Goal: Task Accomplishment & Management: Complete application form

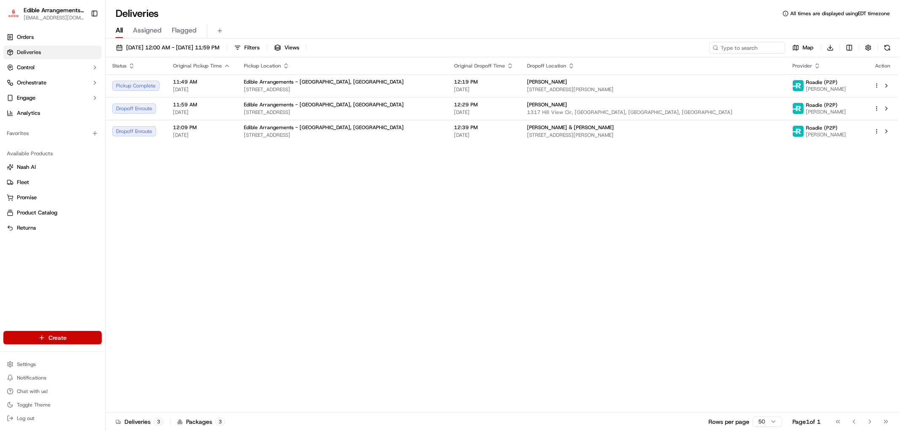
click at [45, 336] on html "Edible Arrangements - Savannah, GA ga1714@edible.store Toggle Sidebar Orders De…" at bounding box center [450, 215] width 900 height 431
click at [129, 357] on link "Delivery" at bounding box center [152, 353] width 94 height 15
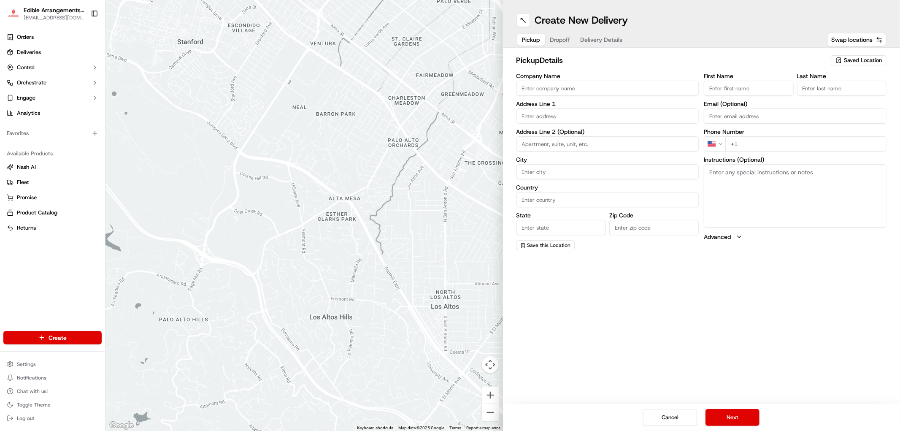
click at [881, 57] on span "Saved Location" at bounding box center [863, 61] width 38 height 8
click at [833, 97] on span "Edible Arrangements - Savannah, GA (GA1714)" at bounding box center [845, 95] width 104 height 15
type input "Edible Arrangements - [GEOGRAPHIC_DATA], [GEOGRAPHIC_DATA]"
type input "10010 Abercorn St"
type input "Savannah"
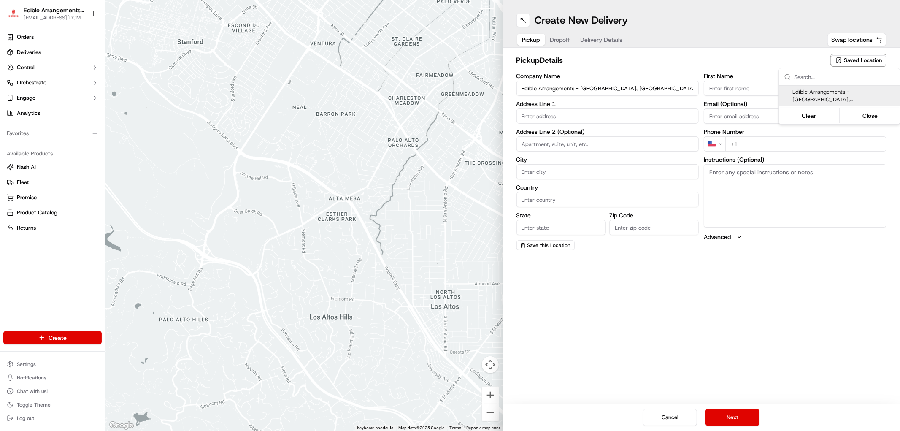
type input "US"
type input "GA"
type input "31406"
type input "[EMAIL_ADDRESS][DOMAIN_NAME]"
type input "[PHONE_NUMBER]"
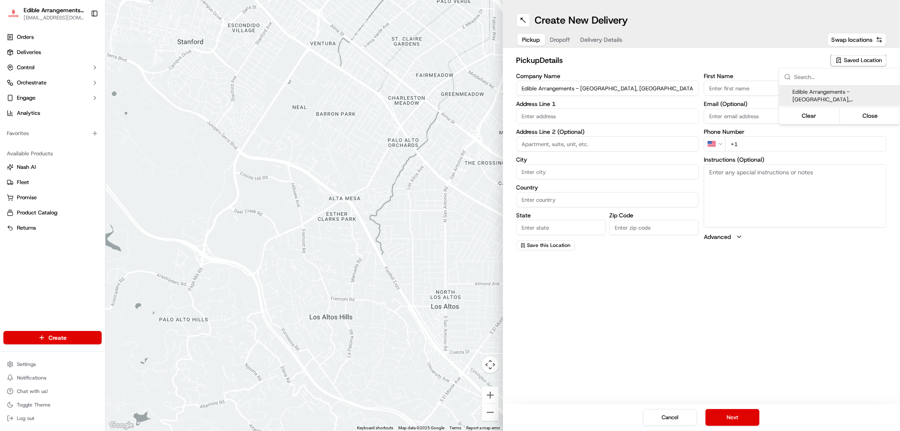
type textarea "Please come inside the store to pick up the arrangement."
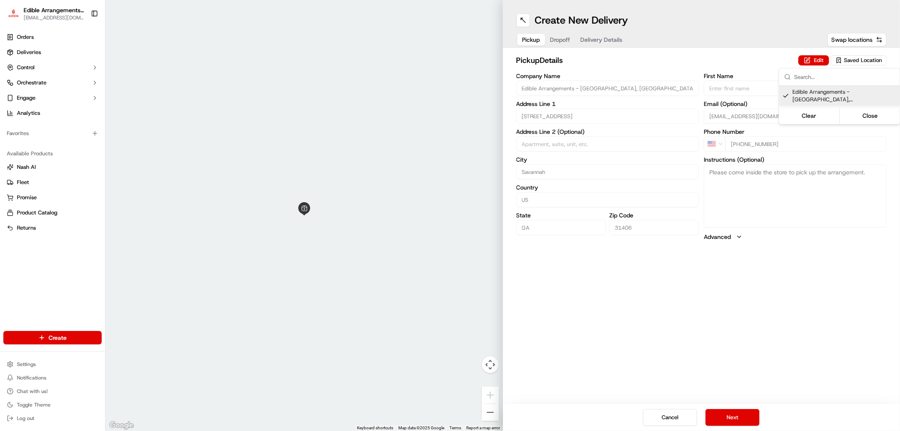
click at [778, 306] on html "Edible Arrangements - Savannah, GA ga1714@edible.store Toggle Sidebar Orders De…" at bounding box center [450, 215] width 900 height 431
click at [727, 418] on button "Next" at bounding box center [733, 417] width 54 height 17
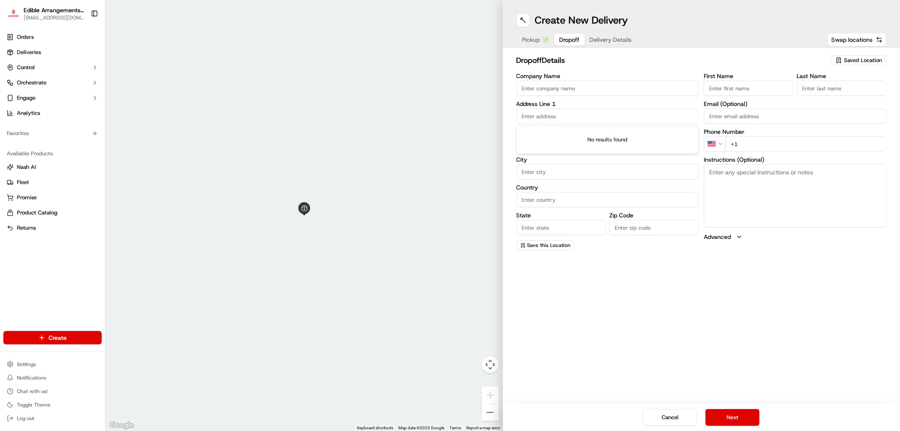
click at [560, 113] on input "text" at bounding box center [608, 115] width 183 height 15
click at [588, 136] on div "868 Flora Ellen Street, Hinesville, GA" at bounding box center [607, 133] width 179 height 13
type input "[STREET_ADDRESS][PERSON_NAME]"
type input "Hinesville"
type input "United States"
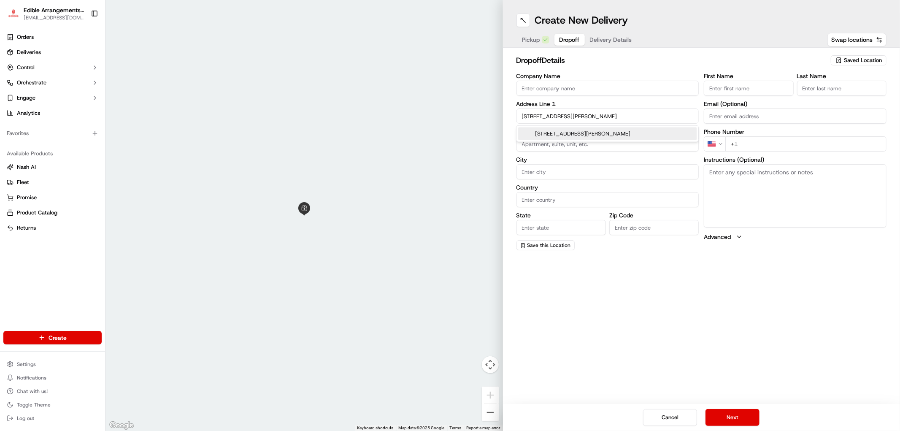
type input "GA"
type input "31313"
type input "868 Flora Ellen Street"
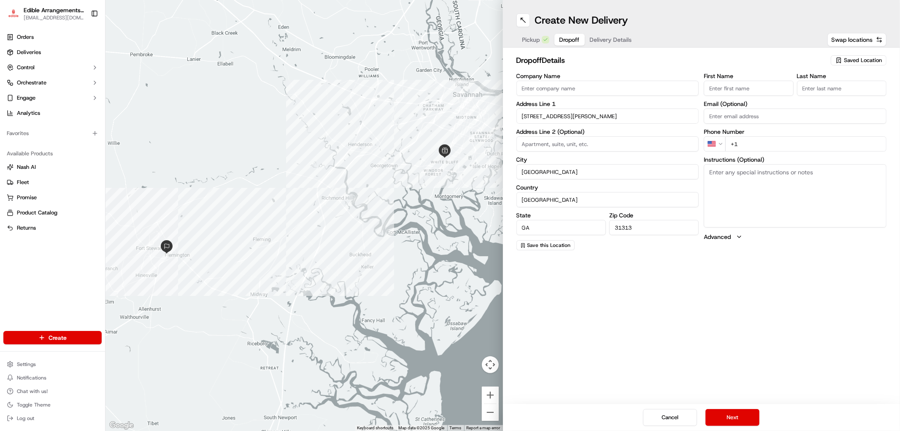
click at [729, 91] on input "First Name" at bounding box center [748, 88] width 89 height 15
type input "Sharon"
click at [824, 89] on input "Last Name" at bounding box center [841, 88] width 89 height 15
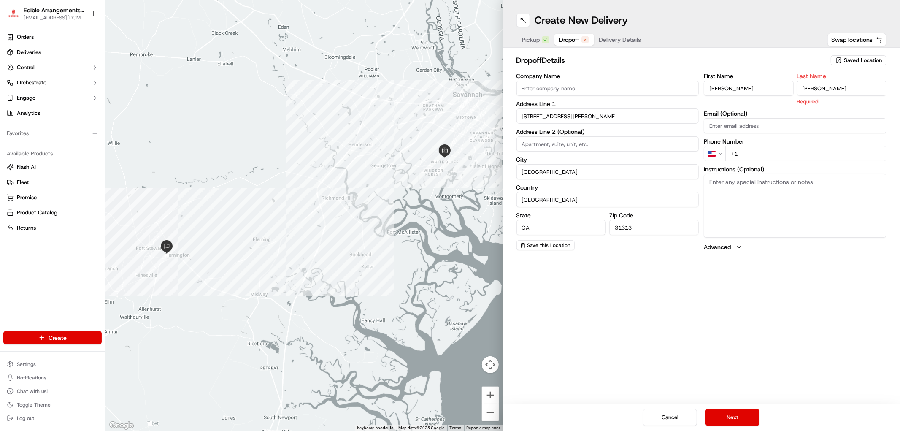
type input "Fisher"
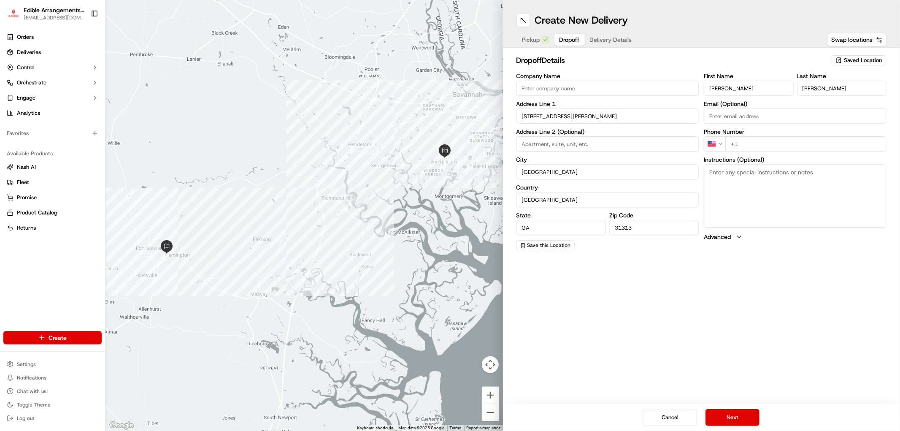
click at [782, 151] on input "+1" at bounding box center [805, 143] width 161 height 15
type input "+1 912 876 6343"
click at [778, 192] on textarea "Instructions (Optional)" at bounding box center [795, 195] width 183 height 63
paste textarea "Hand deliver to customer. We have already confirmed the recipient will be home …"
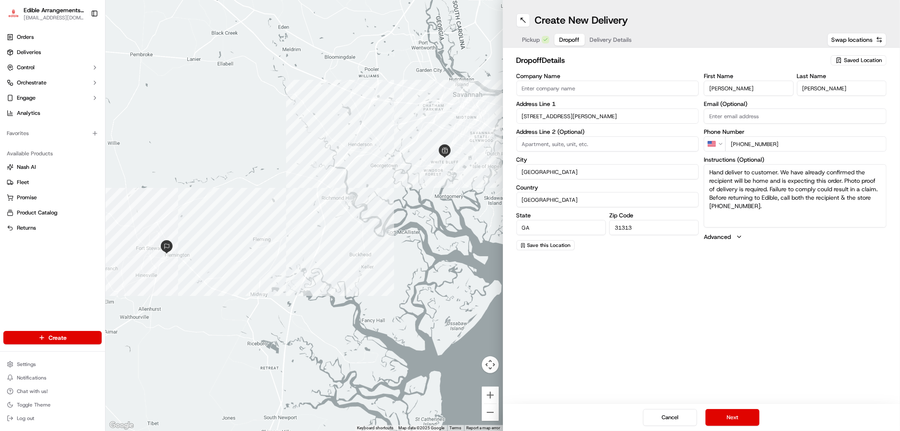
type textarea "Hand deliver to customer. We have already confirmed the recipient will be home …"
click at [739, 306] on div "Create New Delivery Pickup Dropoff Delivery Details Swap locations dropoff Deta…" at bounding box center [702, 215] width 398 height 431
click at [740, 417] on button "Next" at bounding box center [733, 417] width 54 height 17
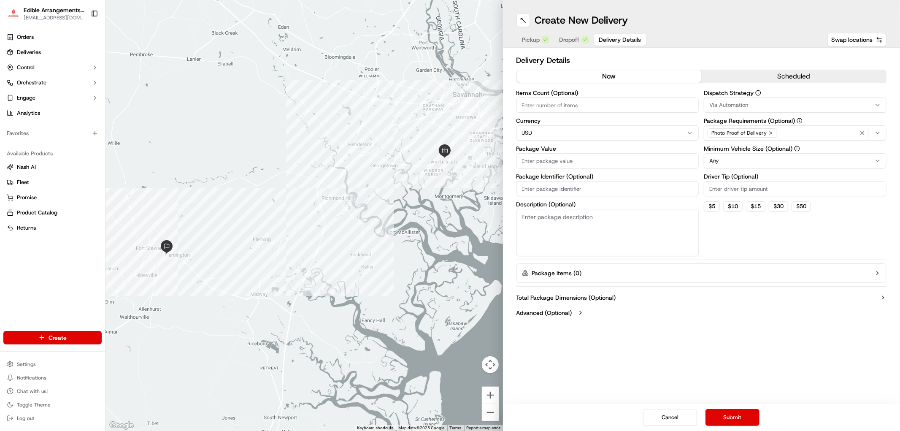
click at [576, 103] on input "Items Count (Optional)" at bounding box center [608, 104] width 183 height 15
type input "2"
click at [589, 159] on input "Package Value" at bounding box center [608, 160] width 183 height 15
type input "77.00"
click at [555, 187] on input "Package Identifier (Optional)" at bounding box center [608, 188] width 183 height 15
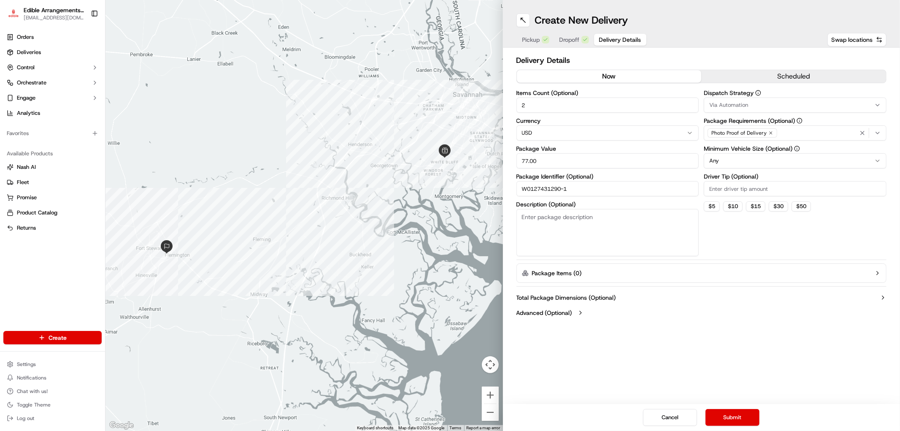
type input "W0127431290-1"
click at [573, 228] on textarea "Description (Optional)" at bounding box center [608, 232] width 183 height 47
type textarea "Simply edible fresh fruit bouquet and balloon"
click at [690, 325] on div "Delivery Details now scheduled Items Count (Optional) 2 Currency USD Package Va…" at bounding box center [702, 187] width 398 height 279
click at [720, 420] on button "Submit" at bounding box center [733, 417] width 54 height 17
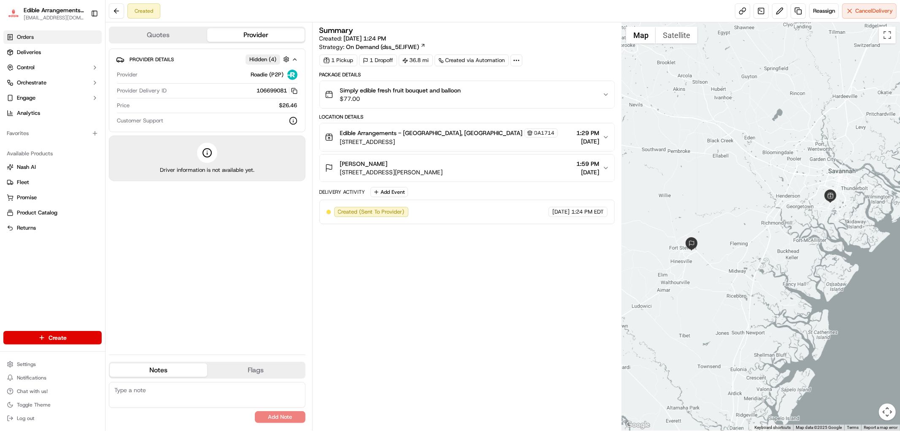
click at [47, 35] on link "Orders" at bounding box center [52, 37] width 98 height 14
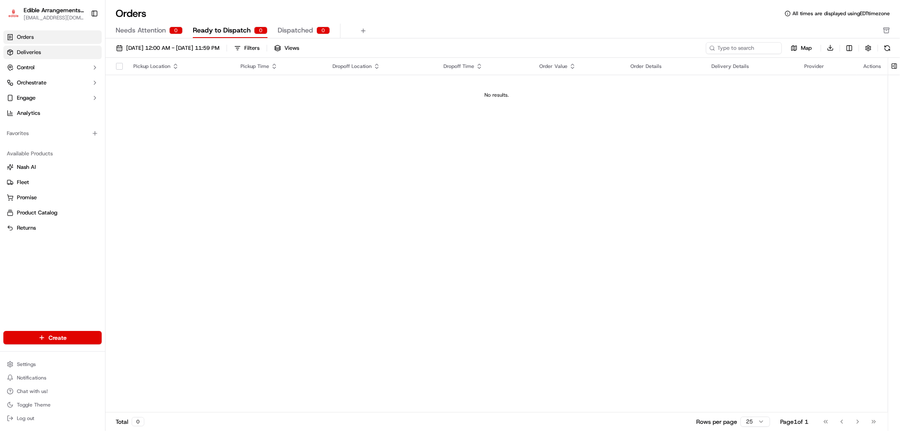
click at [73, 49] on link "Deliveries" at bounding box center [52, 53] width 98 height 14
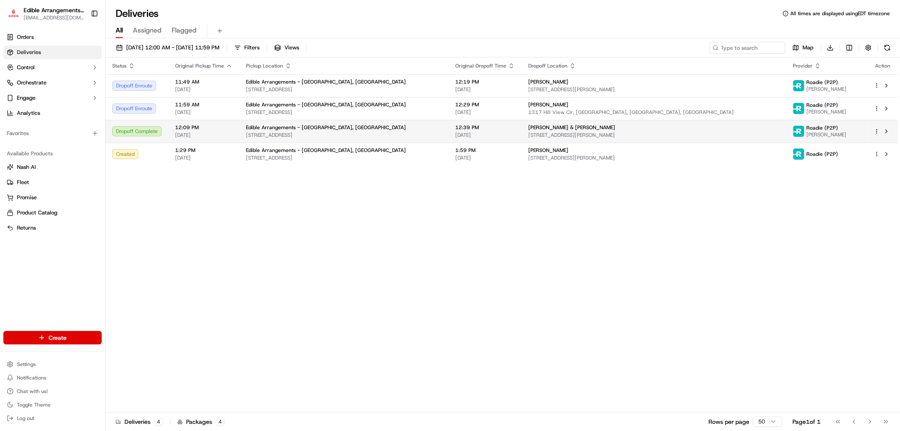
click at [365, 133] on span "[STREET_ADDRESS]" at bounding box center [344, 135] width 196 height 7
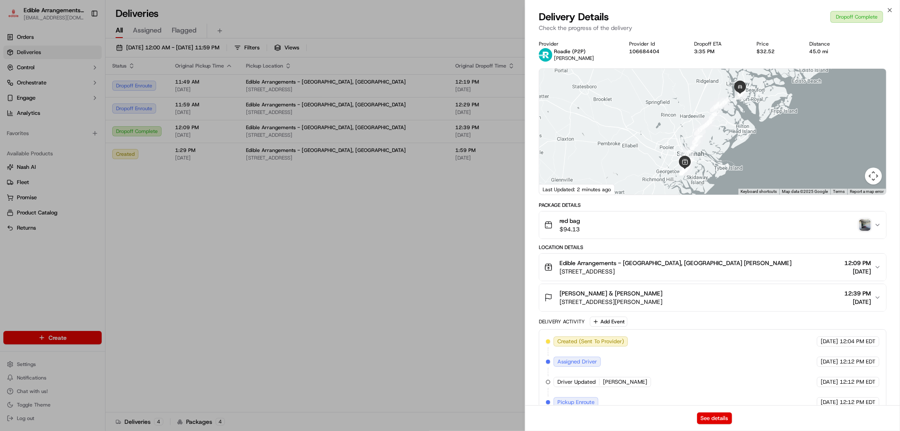
click at [863, 224] on img "button" at bounding box center [865, 225] width 12 height 12
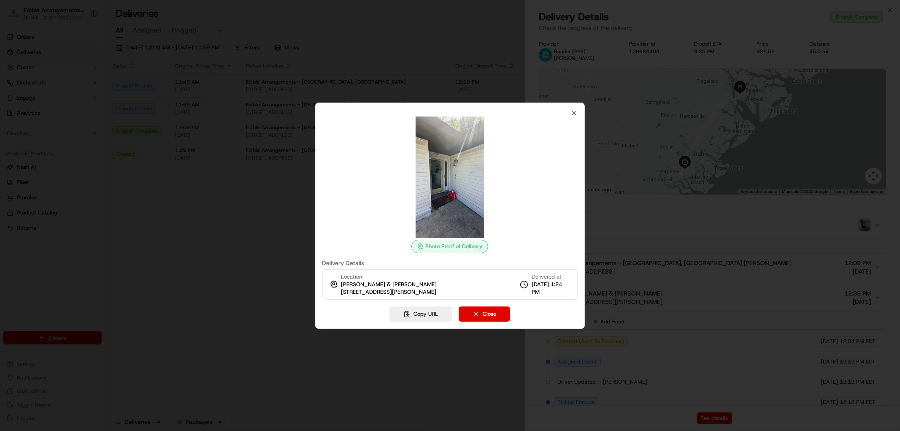
click at [417, 258] on div "Photo Proof of Delivery Delivery Details Location Cicely & Michael Nicholas 593…" at bounding box center [450, 205] width 256 height 190
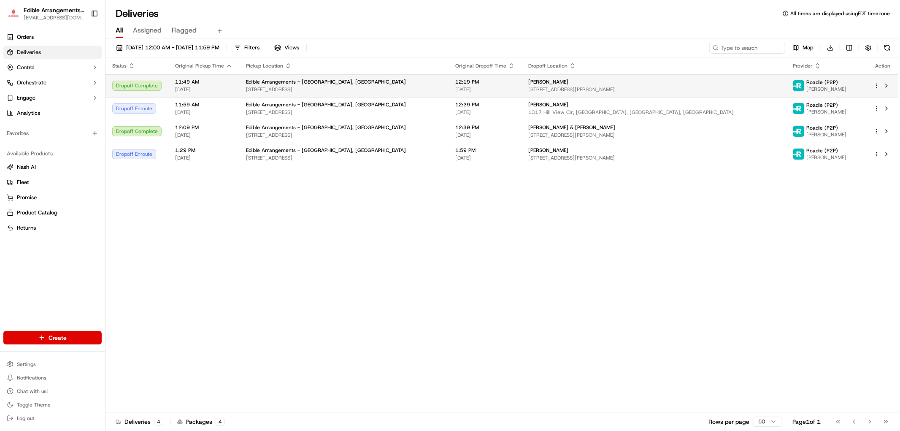
click at [484, 83] on span "12:19 PM" at bounding box center [485, 81] width 60 height 7
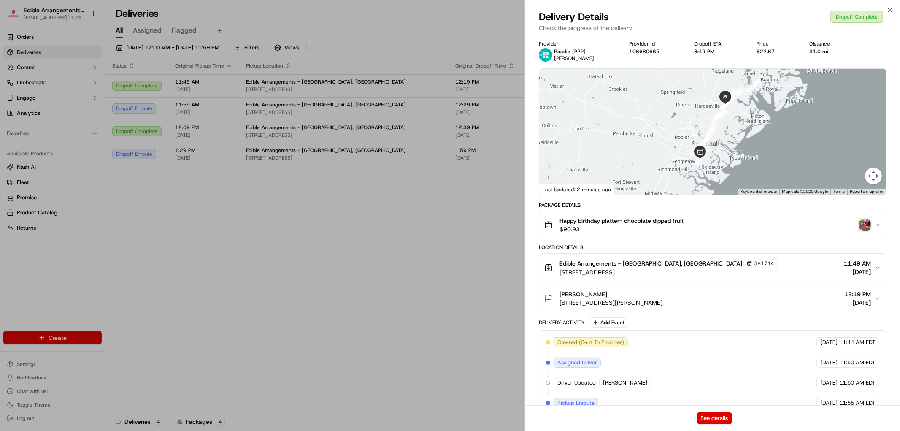
click at [863, 224] on img "button" at bounding box center [865, 225] width 12 height 12
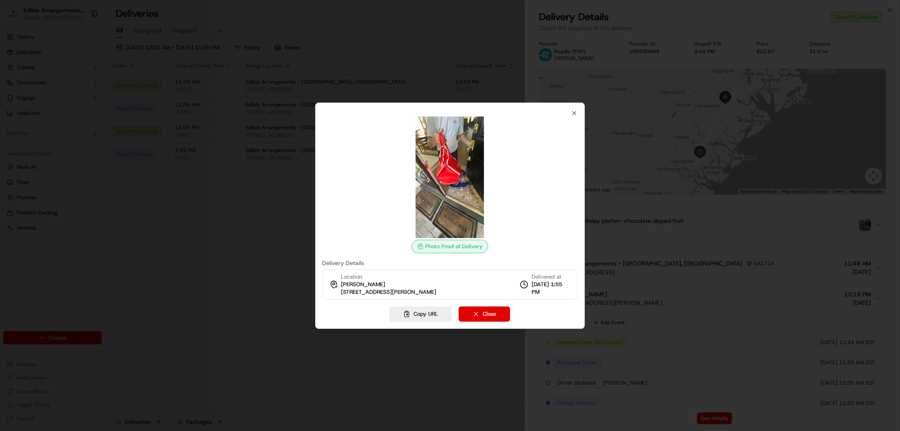
click at [568, 111] on div "Photo Proof of Delivery Delivery Details Location [PERSON_NAME] [STREET_ADDRESS…" at bounding box center [450, 205] width 256 height 190
click at [572, 111] on icon "button" at bounding box center [574, 113] width 7 height 7
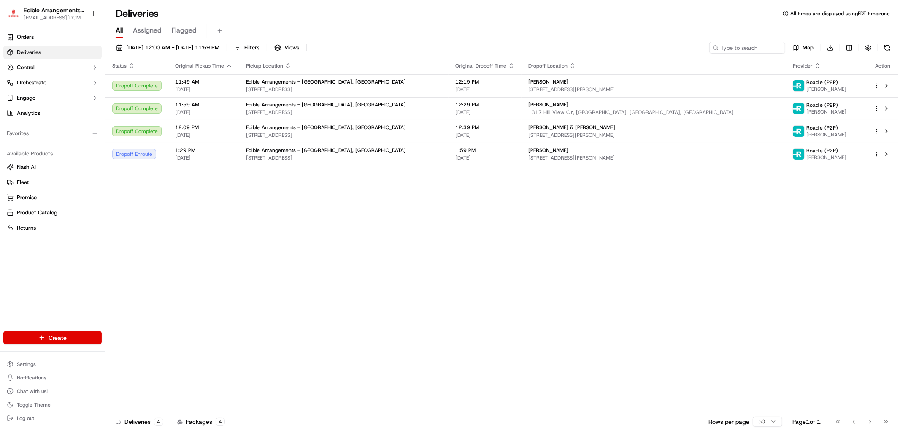
click at [170, 230] on div "Status Original Pickup Time Pickup Location Original Dropoff Time Dropoff Locat…" at bounding box center [502, 234] width 793 height 355
click at [141, 328] on div "Status Original Pickup Time Pickup Location Original Dropoff Time Dropoff Locat…" at bounding box center [502, 234] width 793 height 355
click at [181, 211] on div "Status Original Pickup Time Pickup Location Original Dropoff Time Dropoff Locat…" at bounding box center [502, 234] width 793 height 355
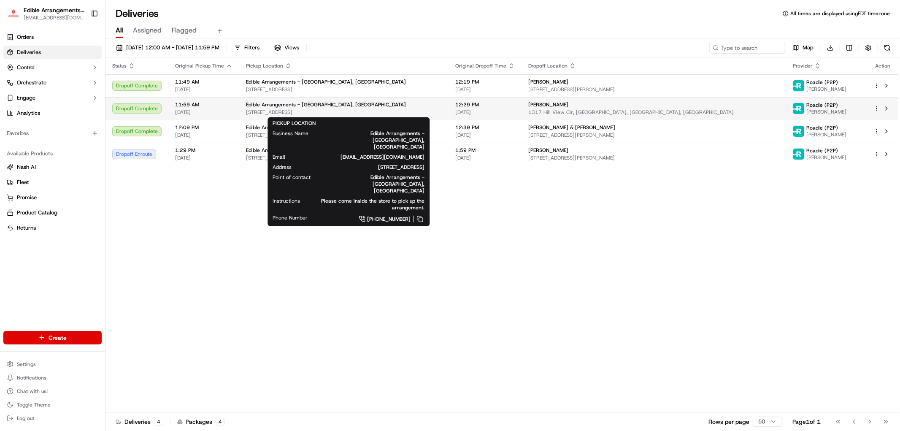
click at [442, 111] on span "[STREET_ADDRESS]" at bounding box center [344, 112] width 196 height 7
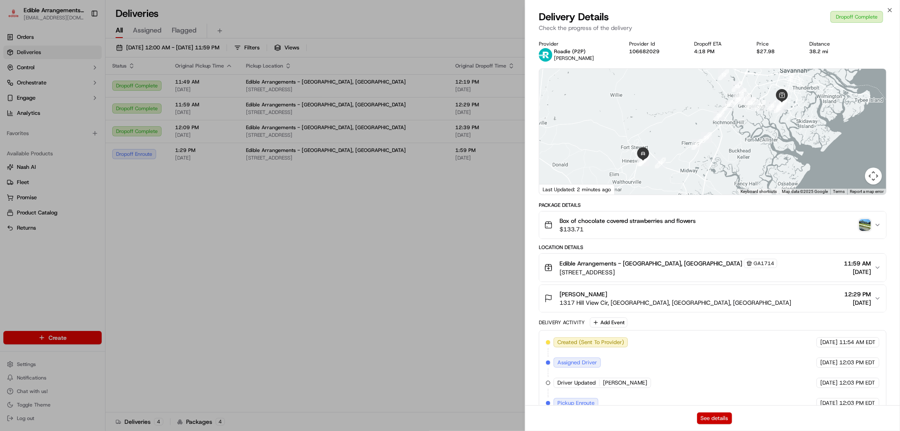
click at [710, 417] on button "See details" at bounding box center [714, 418] width 35 height 12
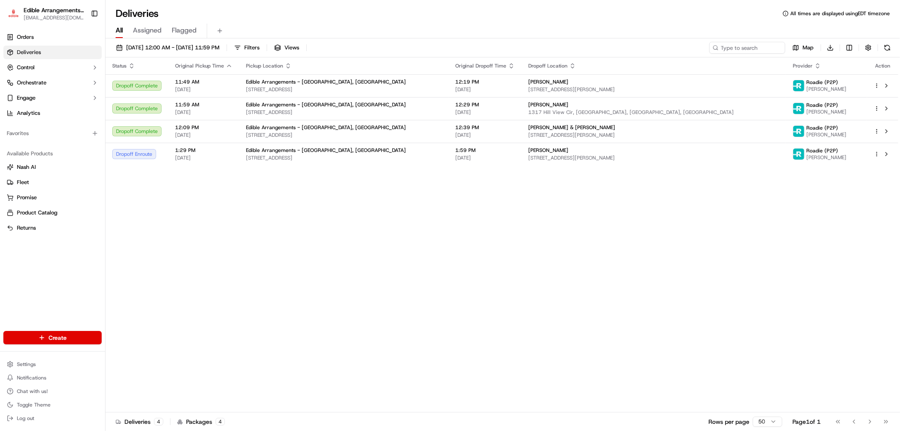
click at [173, 205] on div "Status Original Pickup Time Pickup Location Original Dropoff Time Dropoff Locat…" at bounding box center [502, 234] width 793 height 355
click at [56, 336] on html "Edible Arrangements - [GEOGRAPHIC_DATA][EMAIL_ADDRESS][DOMAIN_NAME] Toggle Side…" at bounding box center [450, 215] width 900 height 431
click at [145, 353] on link "Delivery" at bounding box center [152, 353] width 94 height 15
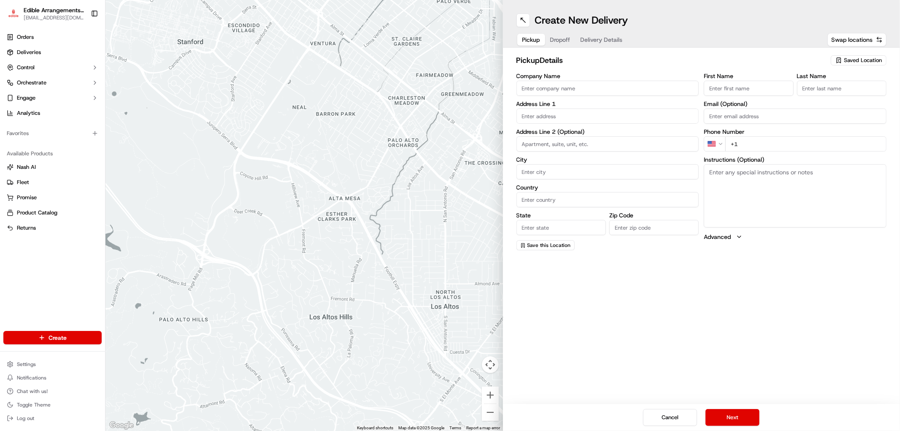
click at [629, 85] on input "Company Name" at bounding box center [608, 88] width 183 height 15
type input "Edible Arrangements - [GEOGRAPHIC_DATA], [GEOGRAPHIC_DATA]"
type input "10010 Abercorn St"
type input "Savannah"
type input "United States"
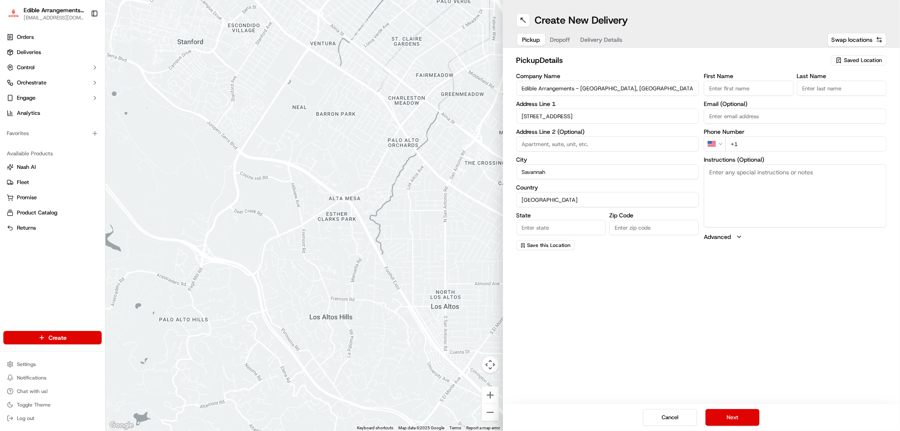
type input "GA"
type input "31406"
type input "[EMAIL_ADDRESS][DOMAIN_NAME]"
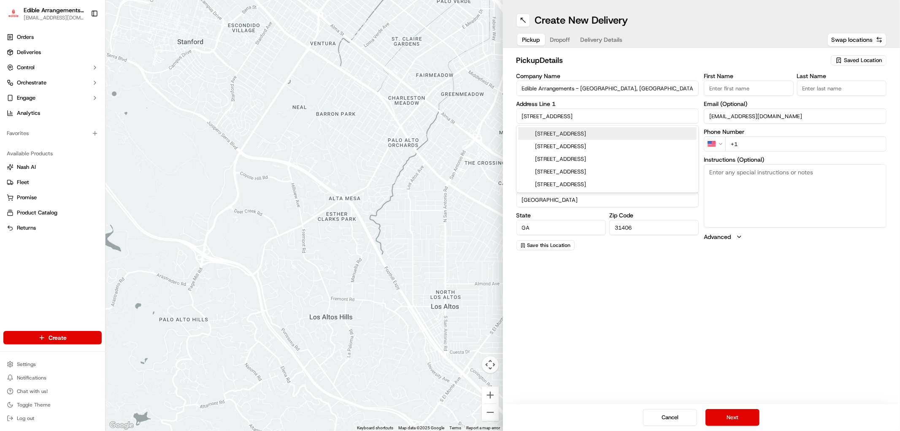
click at [737, 88] on input "First Name" at bounding box center [748, 88] width 89 height 15
type input "Tim"
type input "Schevers"
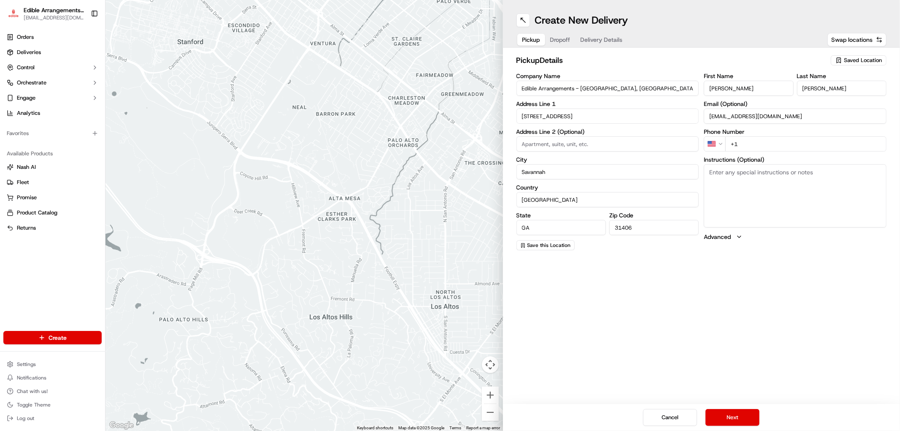
click at [786, 143] on input "+1" at bounding box center [805, 143] width 161 height 15
type input "[PHONE_NUMBER]"
click at [720, 422] on button "Next" at bounding box center [733, 417] width 54 height 17
drag, startPoint x: 737, startPoint y: 190, endPoint x: 579, endPoint y: 311, distance: 198.7
click at [592, 330] on div "Create New Delivery Pickup Dropoff Delivery Details Swap locations dropoff Deta…" at bounding box center [702, 215] width 398 height 431
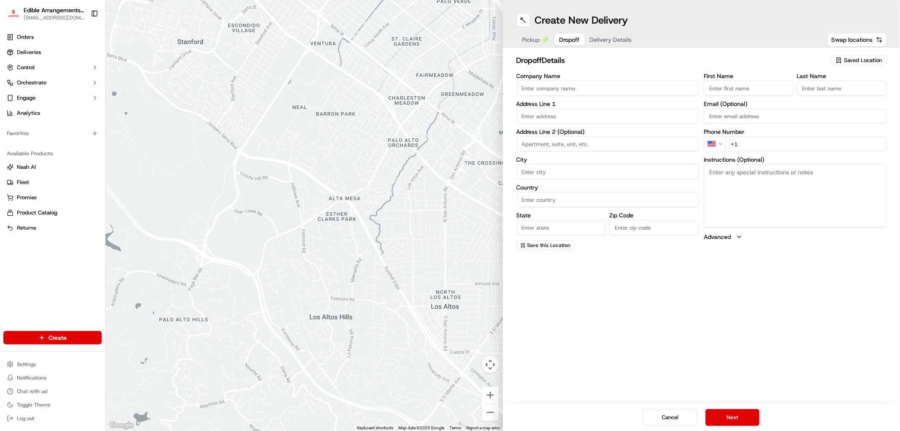
click at [794, 195] on textarea "Instructions (Optional)" at bounding box center [795, 195] width 183 height 63
paste textarea "Hand deliver to customer. We have already confirmed the recipient will be home …"
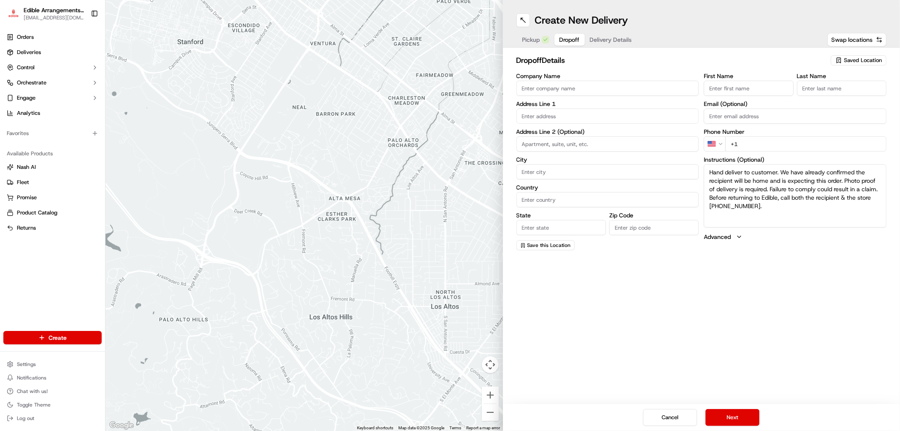
type textarea "Hand deliver to customer. We have already confirmed the recipient will be home …"
click at [568, 90] on input "Company Name" at bounding box center [608, 88] width 183 height 15
type input "[PERSON_NAME]"
click at [746, 90] on input "First Name" at bounding box center [748, 88] width 89 height 15
type input "Sharon"
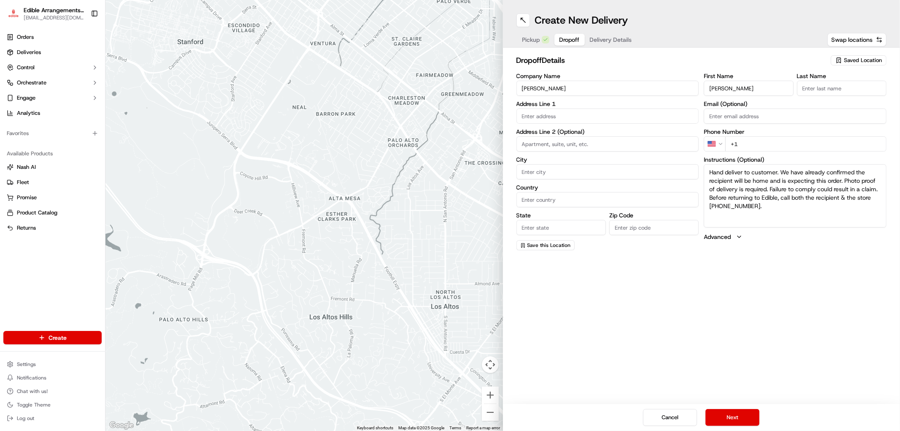
click at [823, 91] on input "Last Name" at bounding box center [841, 88] width 89 height 15
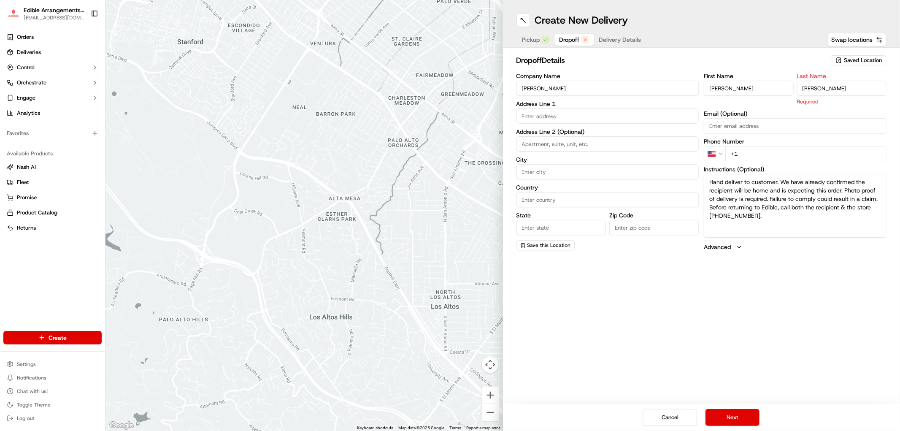
type input "Fisher"
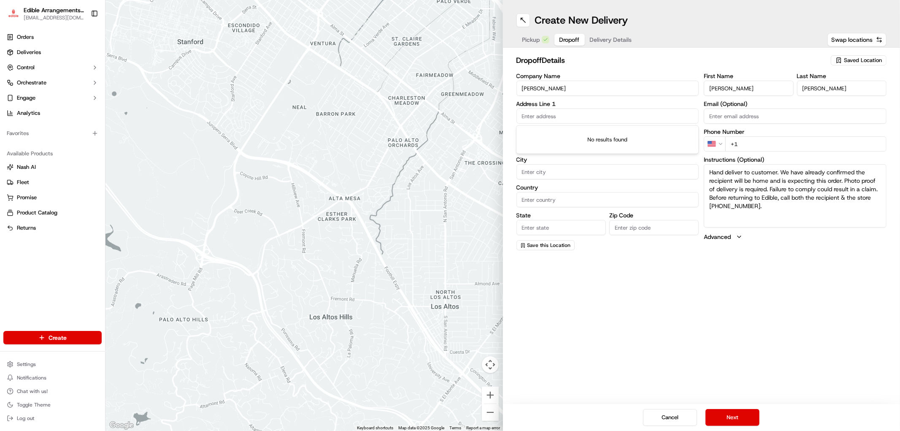
click at [585, 116] on input "text" at bounding box center [608, 115] width 183 height 15
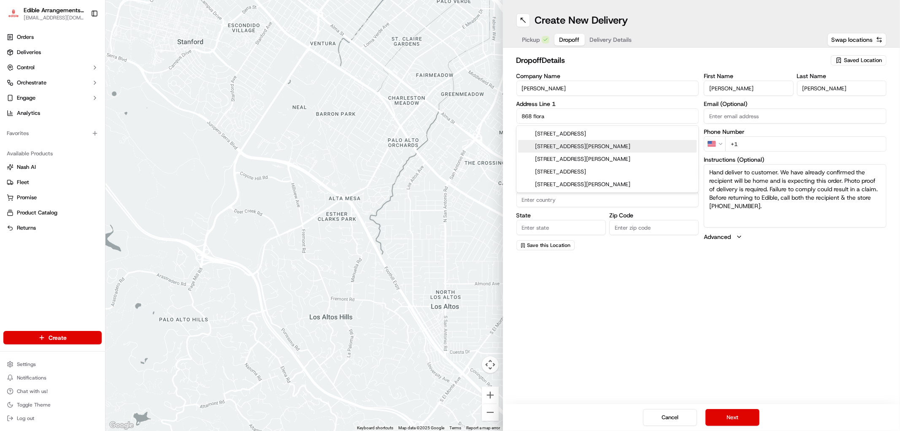
click at [606, 145] on div "868 Flora Ellen Street, Hinesville, GA" at bounding box center [607, 146] width 179 height 13
type input "[STREET_ADDRESS][PERSON_NAME]"
type input "Hinesville"
type input "United States"
type input "GA"
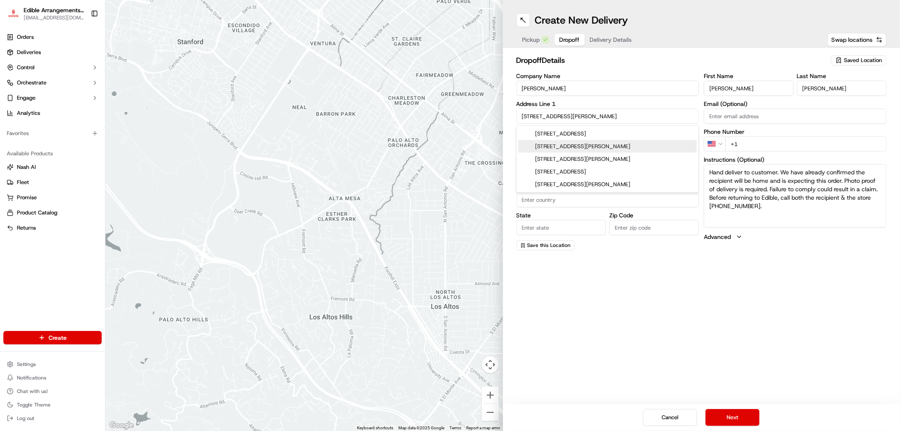
type input "31313"
type input "868 Flora Ellen Street"
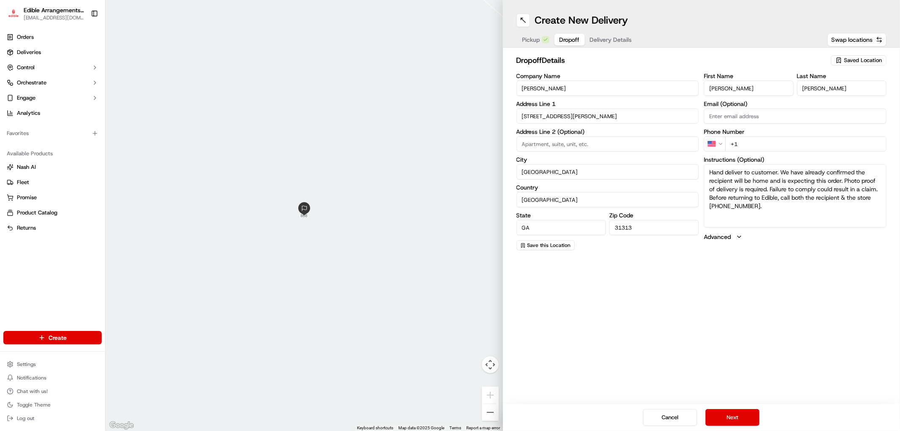
click at [592, 131] on label "Address Line 2 (Optional)" at bounding box center [608, 132] width 183 height 6
click at [756, 143] on input "+1" at bounding box center [805, 143] width 161 height 15
type input "+1 912 876 6343"
click at [767, 114] on input "Email (Optional)" at bounding box center [795, 115] width 183 height 15
type input "[EMAIL_ADDRESS][DOMAIN_NAME]"
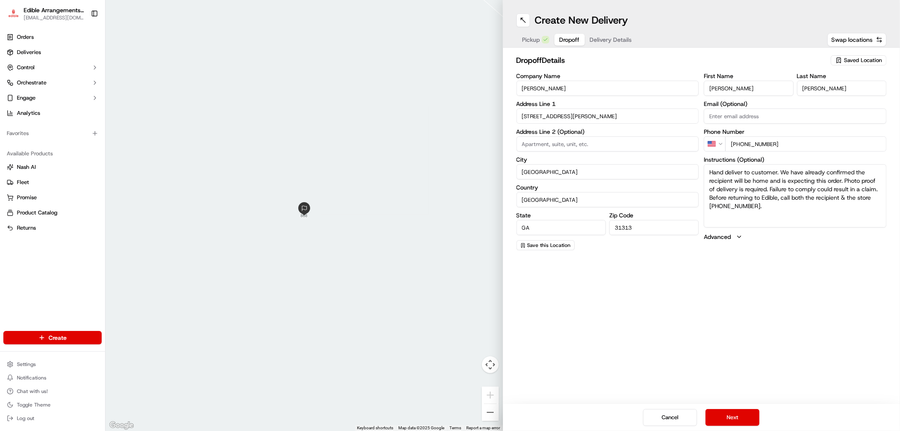
type input "Savannah"
type input "31406"
drag, startPoint x: 780, startPoint y: 117, endPoint x: 693, endPoint y: 120, distance: 87.0
click at [693, 120] on div "Company Name Sharon Fisher Address Line 1 868 Flora Ellen Street Address Line 2…" at bounding box center [702, 161] width 371 height 177
click at [649, 169] on input "Savannah" at bounding box center [608, 171] width 183 height 15
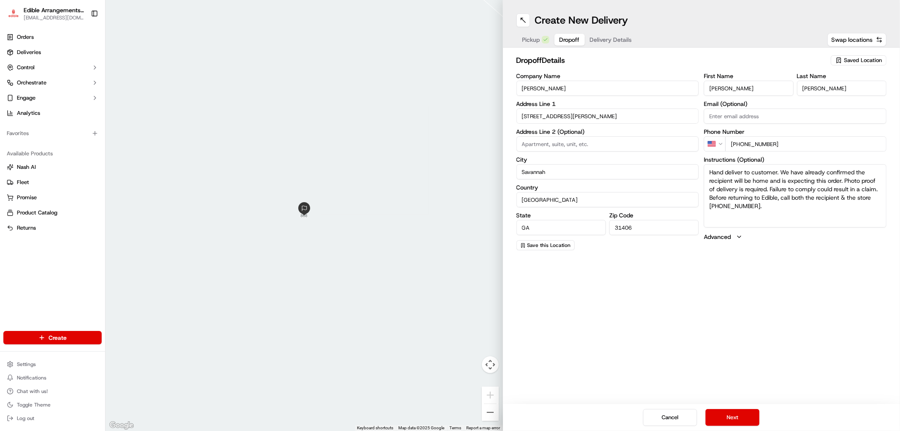
click at [590, 114] on input "868 Flora Ellen Street" at bounding box center [608, 115] width 183 height 15
click at [601, 138] on div "868 Flora Ellen Street, Hinesville, GA" at bounding box center [607, 133] width 179 height 13
type input "[STREET_ADDRESS][PERSON_NAME]"
type input "Hinesville"
type input "31313"
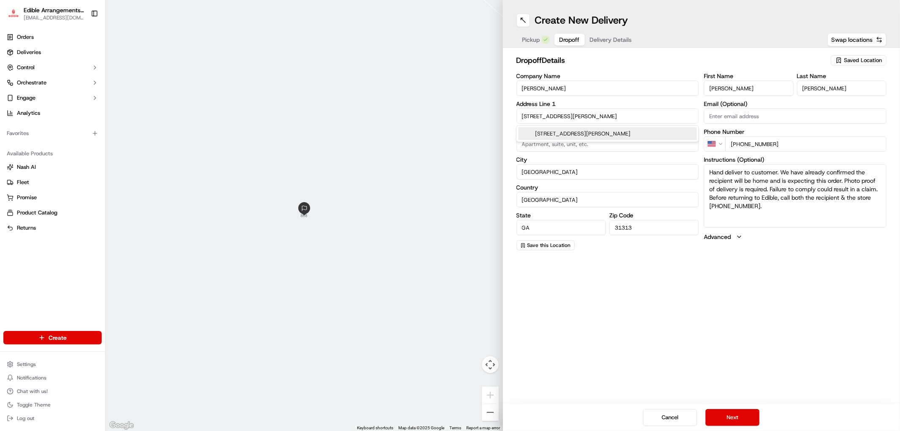
type input "868 Flora Ellen Street"
click at [743, 416] on button "Next" at bounding box center [733, 417] width 54 height 17
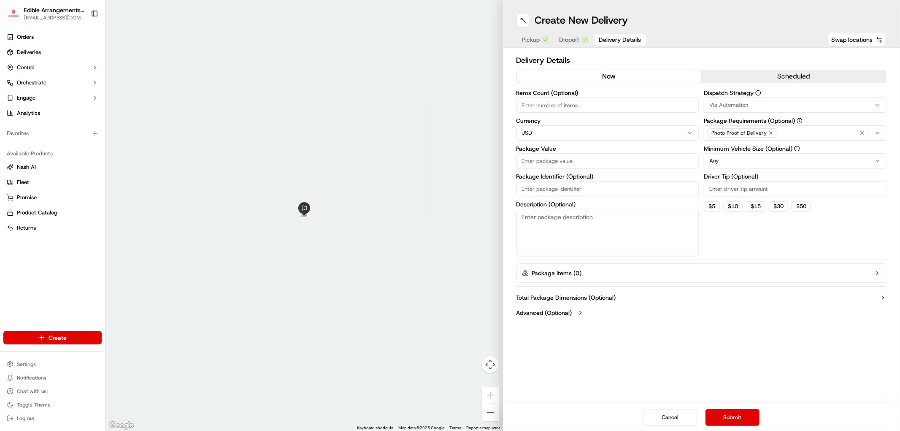
click at [575, 100] on input "Items Count (Optional)" at bounding box center [608, 104] width 183 height 15
type input "2"
click at [568, 238] on textarea "Description (Optional)" at bounding box center [608, 232] width 183 height 47
type textarea "red bag and balloon"
click at [564, 187] on input "Package Identifier (Optional)" at bounding box center [608, 188] width 183 height 15
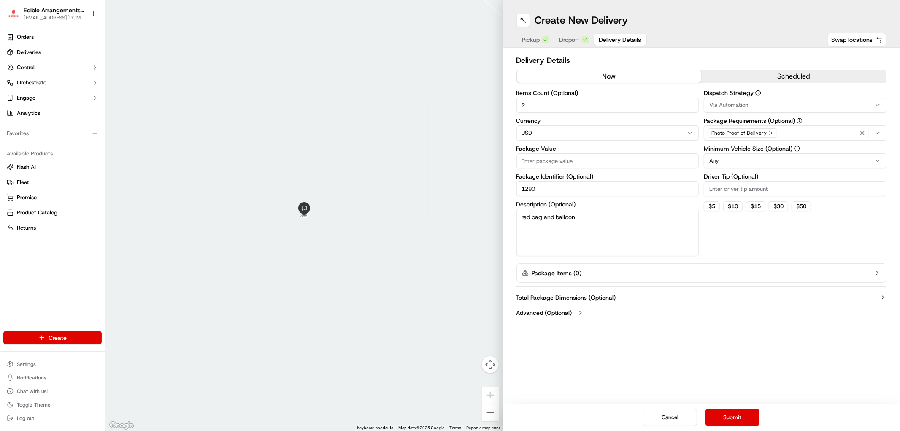
type input "1290"
click at [585, 166] on input "Package Value" at bounding box center [608, 160] width 183 height 15
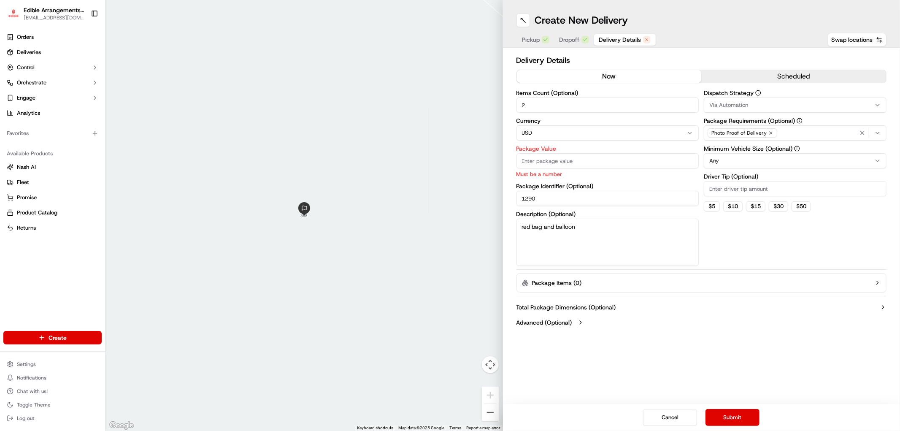
drag, startPoint x: 180, startPoint y: 284, endPoint x: 192, endPoint y: 284, distance: 11.8
click at [180, 284] on div at bounding box center [305, 215] width 398 height 431
click at [571, 160] on input "Package Value" at bounding box center [608, 160] width 183 height 15
type input "77"
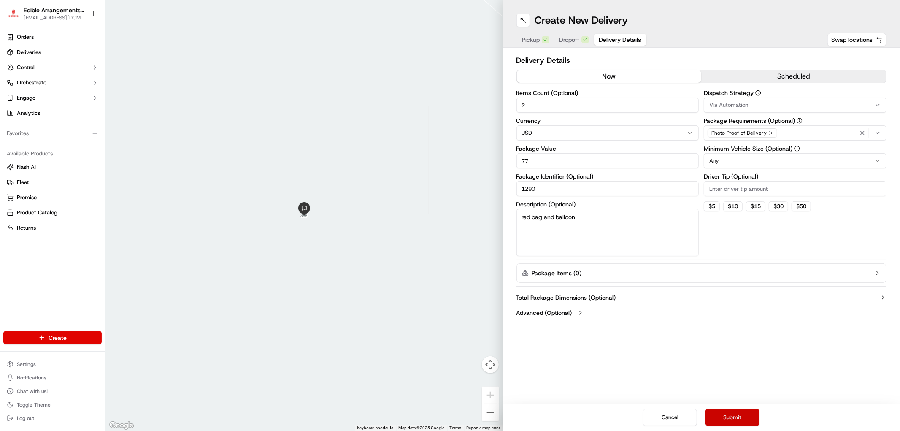
click at [722, 412] on button "Submit" at bounding box center [733, 417] width 54 height 17
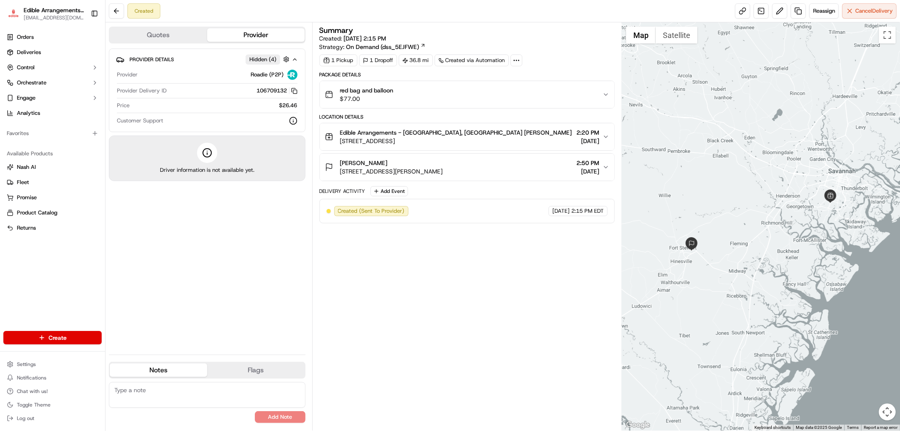
click at [125, 261] on div "Provider Details Hidden ( 4 ) Provider Roadie (P2P) Provider Delivery ID 106709…" at bounding box center [207, 198] width 197 height 299
click at [52, 19] on span "[EMAIL_ADDRESS][DOMAIN_NAME]" at bounding box center [54, 17] width 60 height 7
click at [51, 10] on span "Edible Arrangements - [GEOGRAPHIC_DATA], [GEOGRAPHIC_DATA]" at bounding box center [54, 10] width 60 height 8
click at [12, 11] on img "button" at bounding box center [14, 14] width 14 height 12
click at [14, 12] on img "button" at bounding box center [14, 14] width 14 height 12
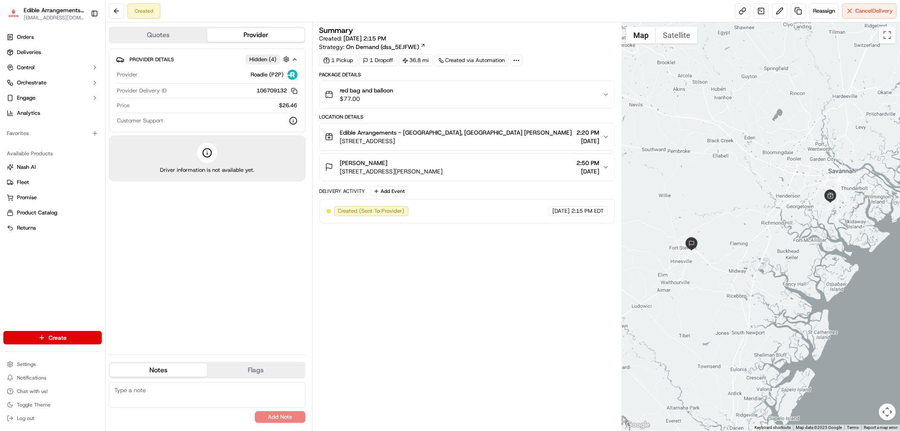
click at [16, 14] on img "button" at bounding box center [14, 14] width 14 height 12
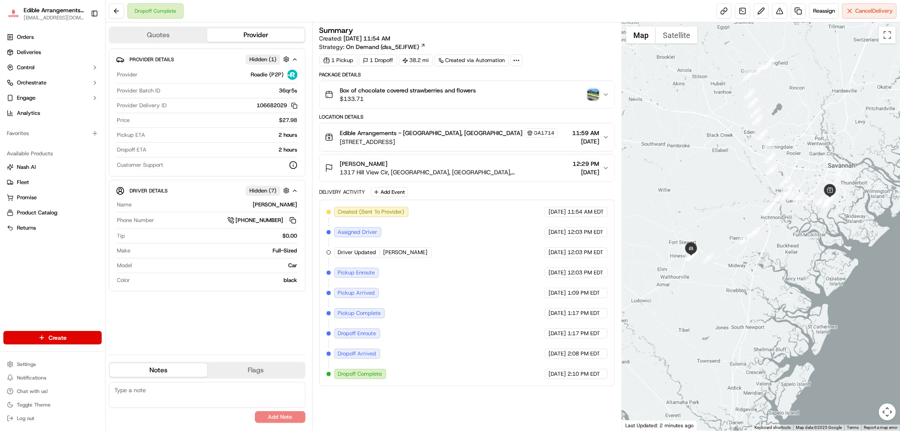
click at [596, 95] on img "button" at bounding box center [593, 95] width 12 height 12
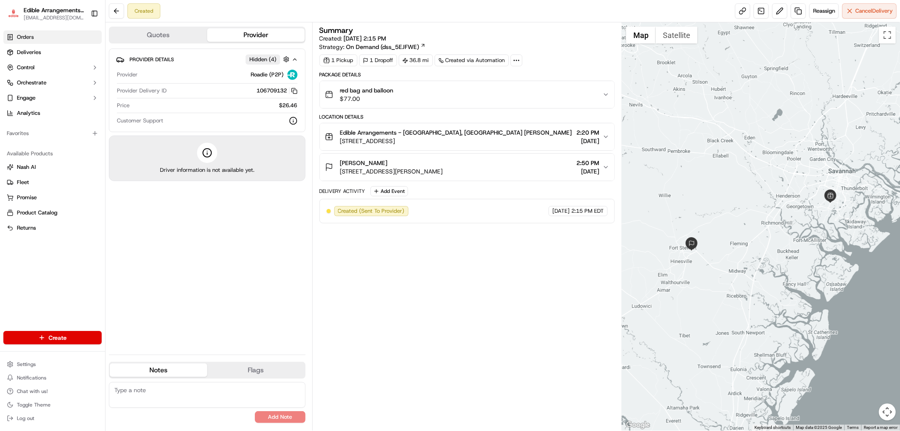
click at [26, 38] on span "Orders" at bounding box center [25, 37] width 17 height 8
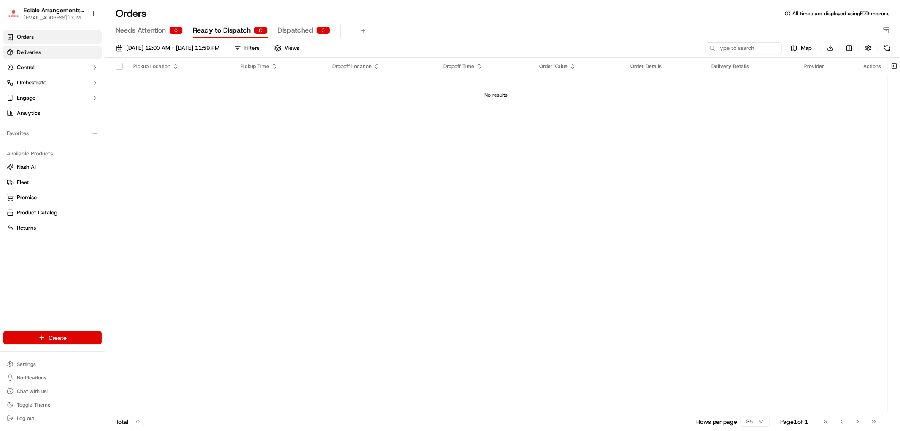
click at [48, 54] on link "Deliveries" at bounding box center [52, 53] width 98 height 14
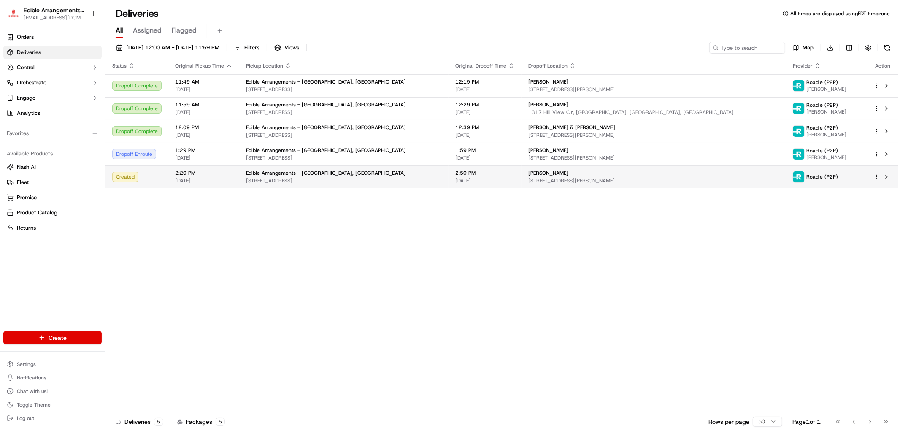
click at [877, 176] on html "Edible Arrangements - Savannah, GA ga1714@edible.store Toggle Sidebar Orders De…" at bounding box center [450, 215] width 900 height 431
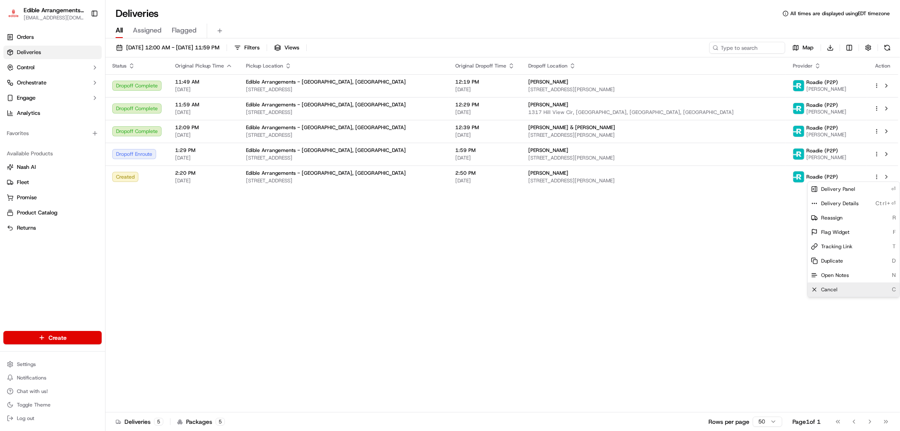
click at [836, 287] on span "Cancel" at bounding box center [829, 289] width 16 height 7
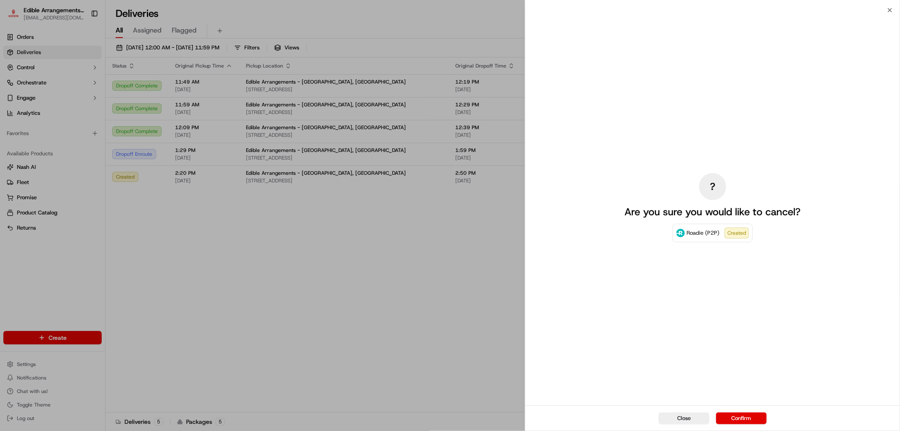
click at [743, 424] on div "Close Confirm" at bounding box center [712, 418] width 375 height 26
click at [743, 420] on button "Confirm" at bounding box center [741, 418] width 51 height 12
